Goal: Information Seeking & Learning: Learn about a topic

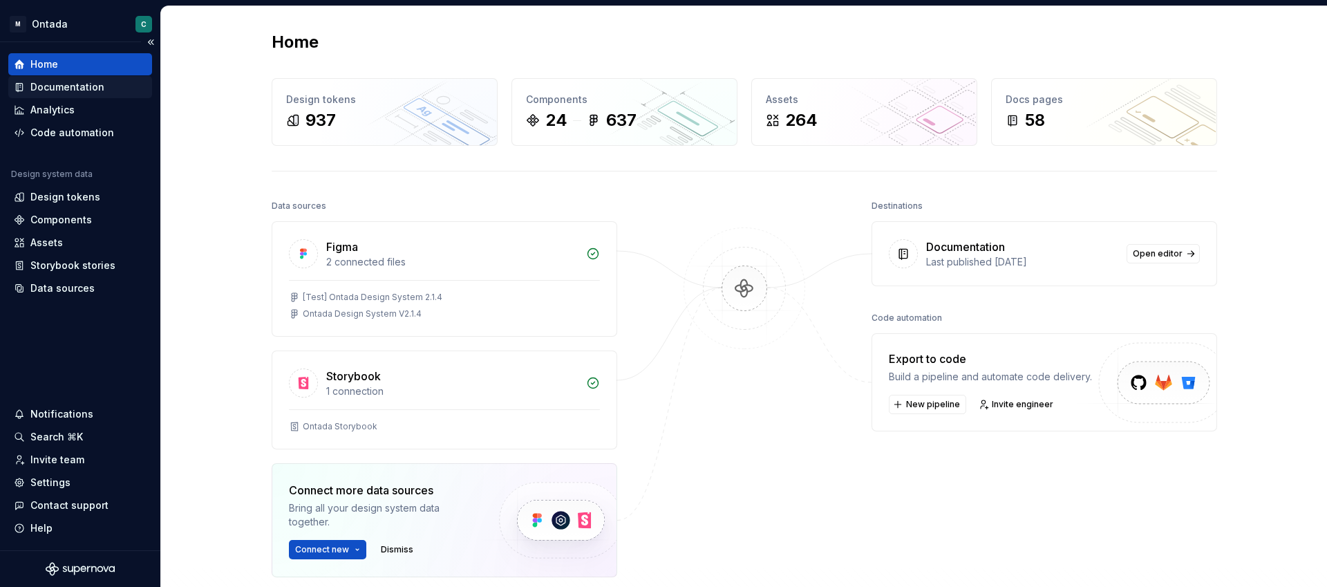
click at [76, 82] on div "Documentation" at bounding box center [67, 87] width 74 height 14
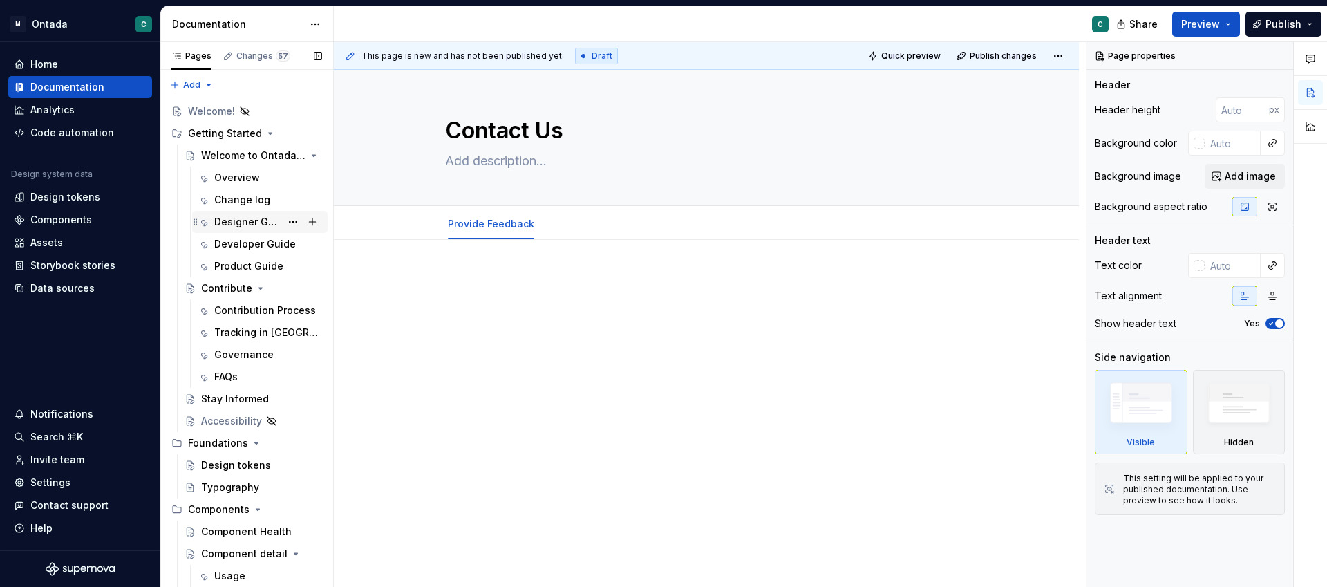
click at [228, 215] on div "Designer Guide" at bounding box center [247, 222] width 66 height 14
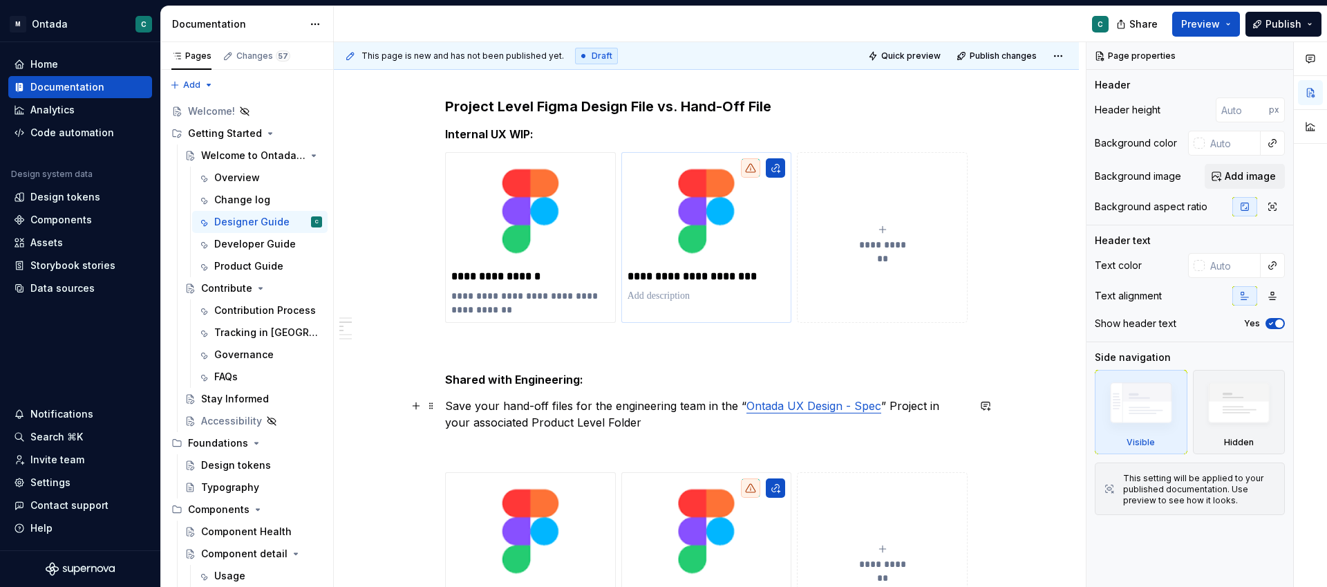
scroll to position [468, 0]
click at [704, 223] on img at bounding box center [707, 210] width 158 height 105
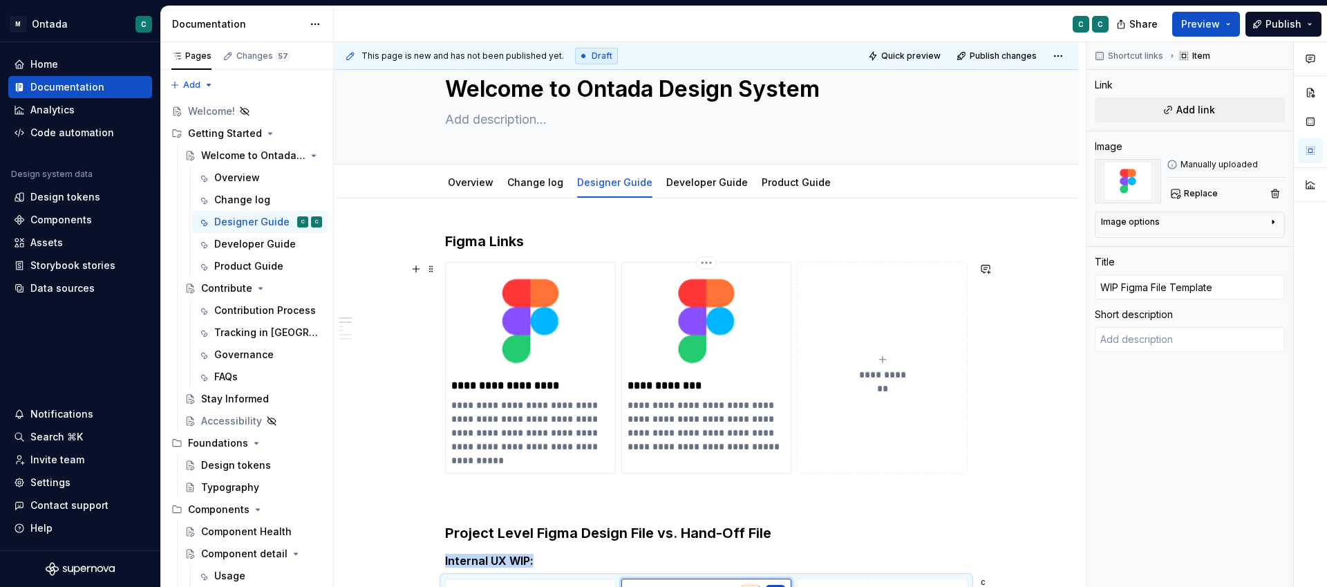
scroll to position [0, 0]
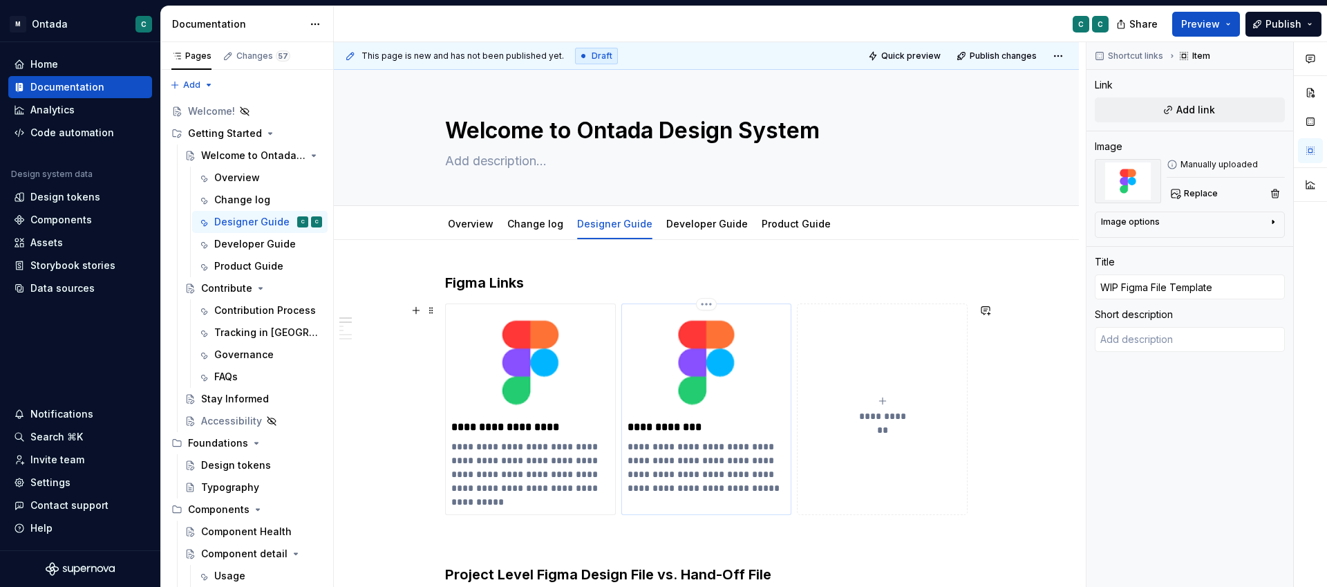
type textarea "*"
type input "Figma Sandbox"
type textarea "The Figma DS WIP file for suggestions and updates to the DS that have not been …"
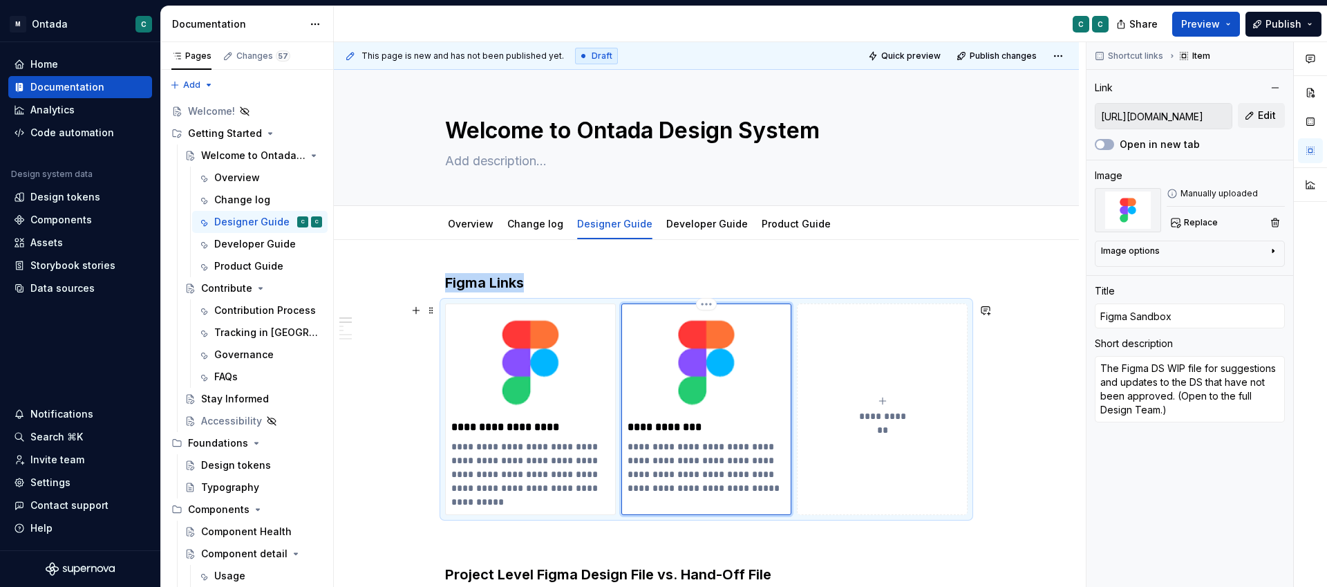
click at [731, 393] on img at bounding box center [707, 362] width 158 height 105
type textarea "*"
